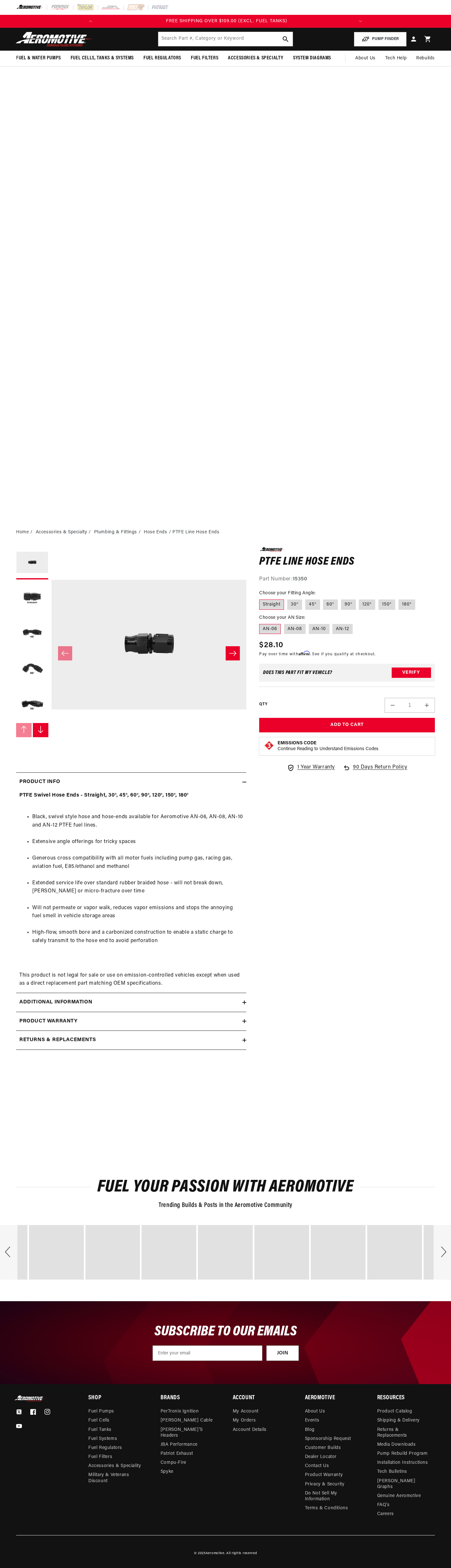
scroll to position [0, 257]
